Goal: Find specific page/section: Find specific page/section

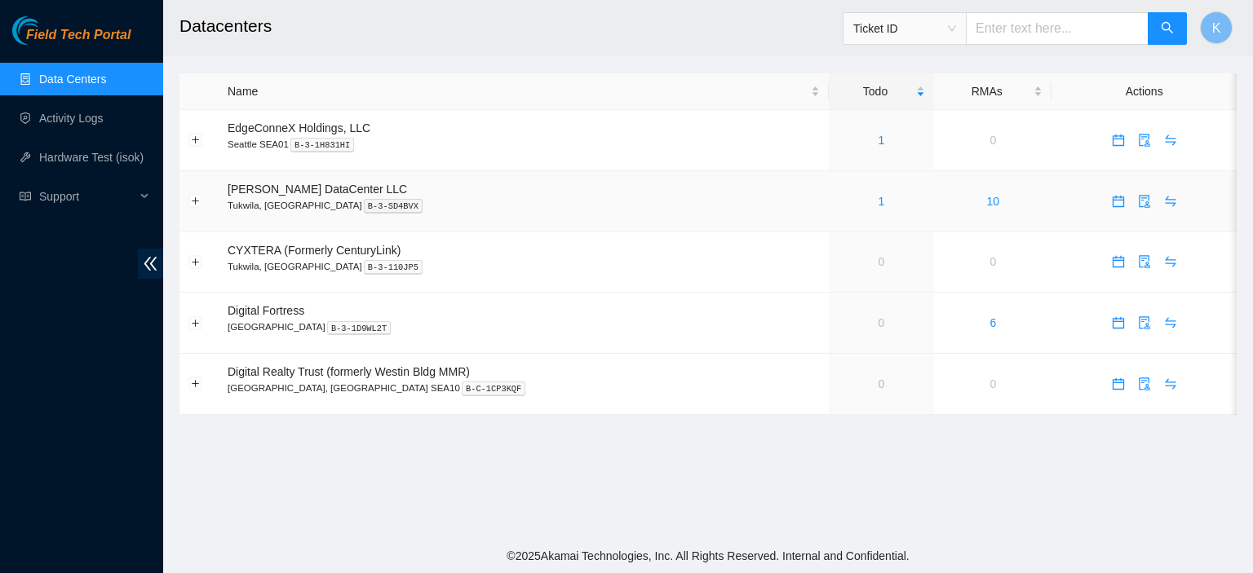
click at [896, 221] on td "1" at bounding box center [881, 201] width 105 height 61
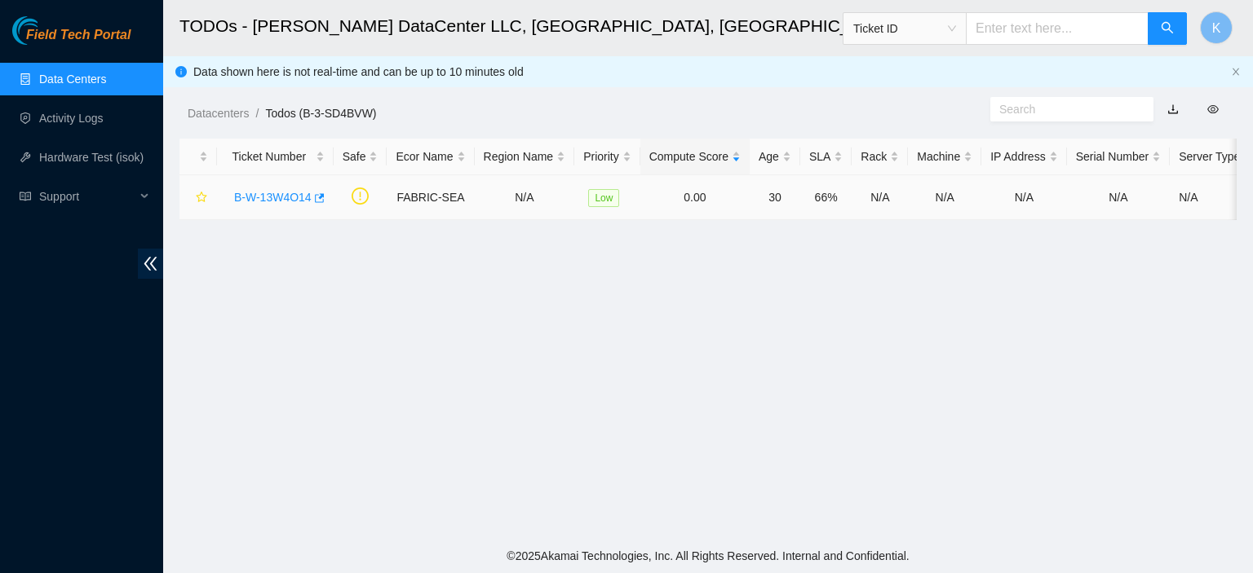
click at [254, 194] on link "B-W-13W4O14" at bounding box center [272, 197] width 77 height 13
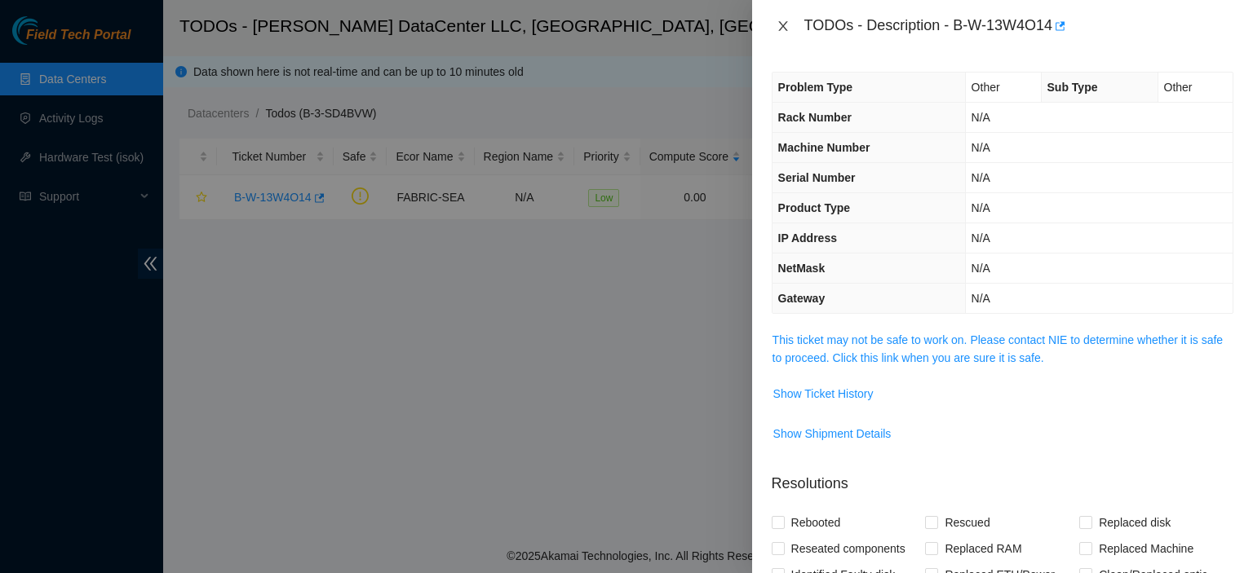
click at [783, 29] on icon "close" at bounding box center [782, 26] width 13 height 13
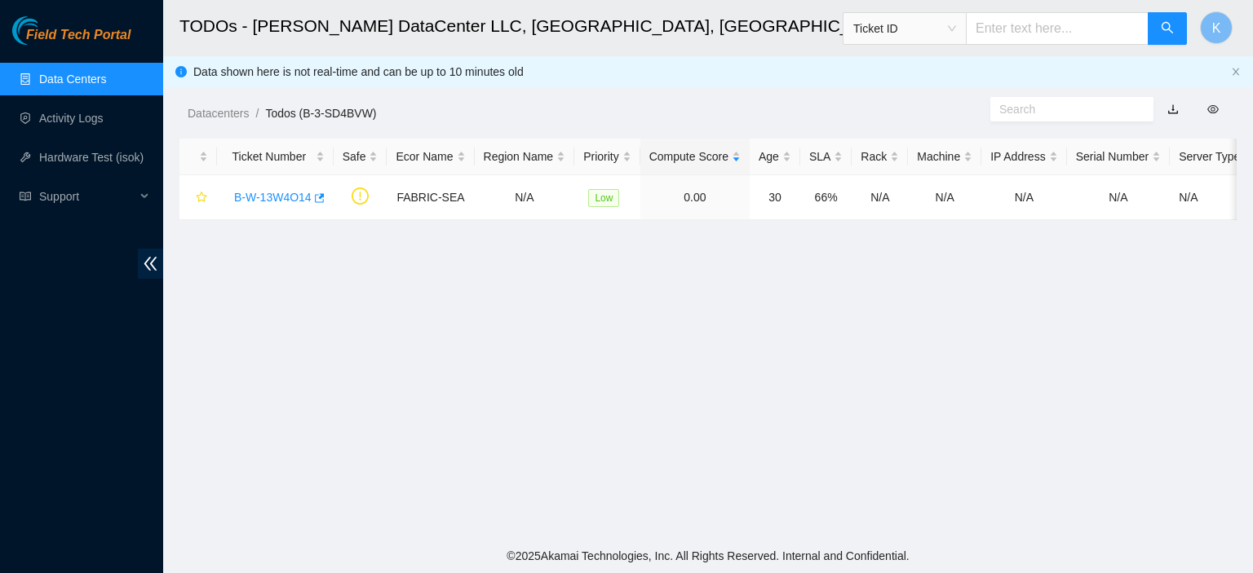
click at [93, 84] on link "Data Centers" at bounding box center [72, 79] width 67 height 13
